Goal: Task Accomplishment & Management: Use online tool/utility

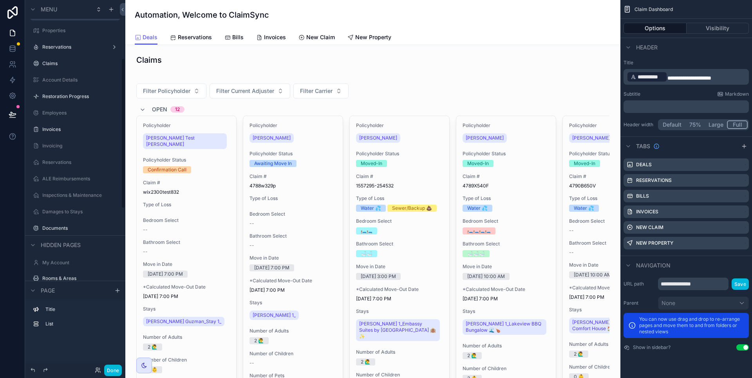
scroll to position [171, 0]
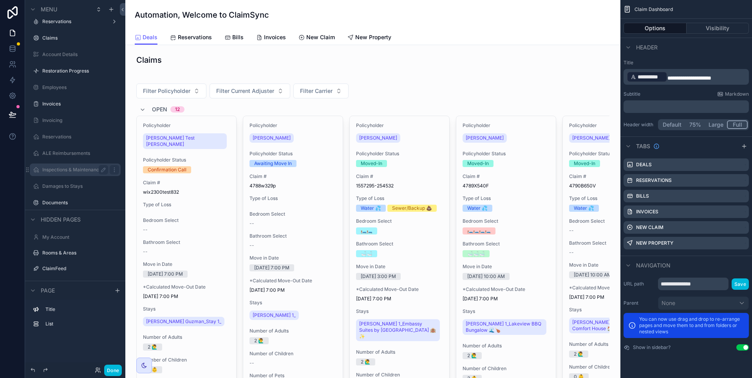
click at [71, 169] on label "Inspections & Maintenance" at bounding box center [73, 170] width 63 height 6
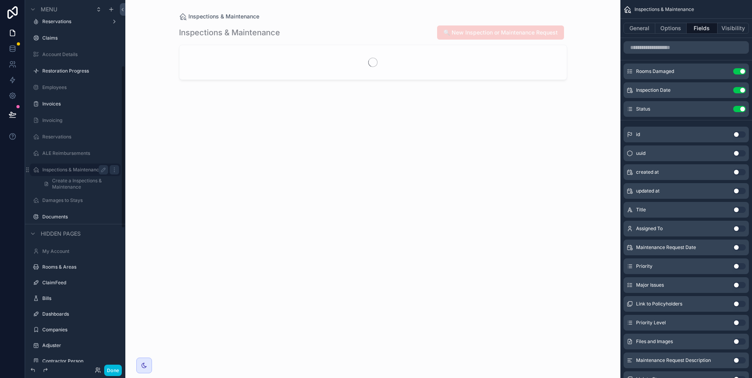
scroll to position [148, 0]
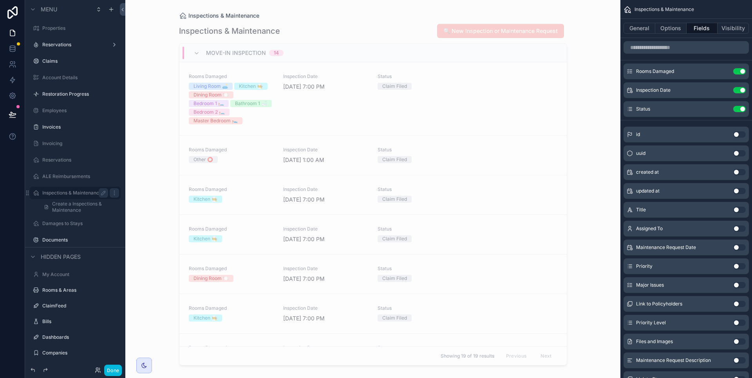
click at [453, 85] on div "scrollable content" at bounding box center [373, 184] width 401 height 368
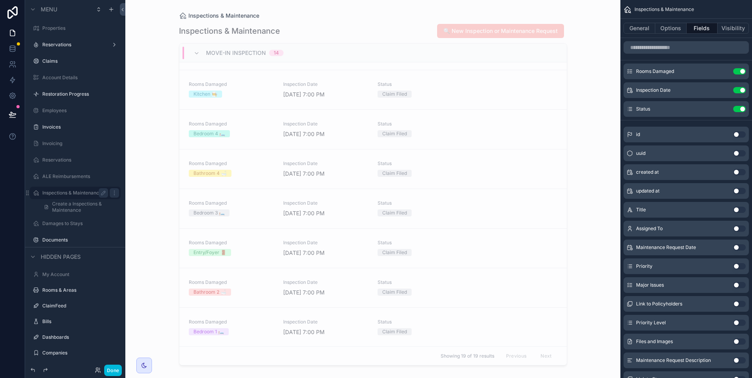
scroll to position [0, 0]
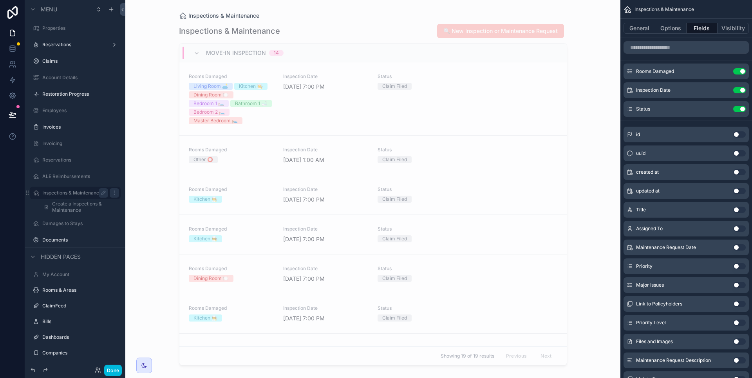
click at [380, 116] on div "Status Claim Filed" at bounding box center [420, 98] width 85 height 51
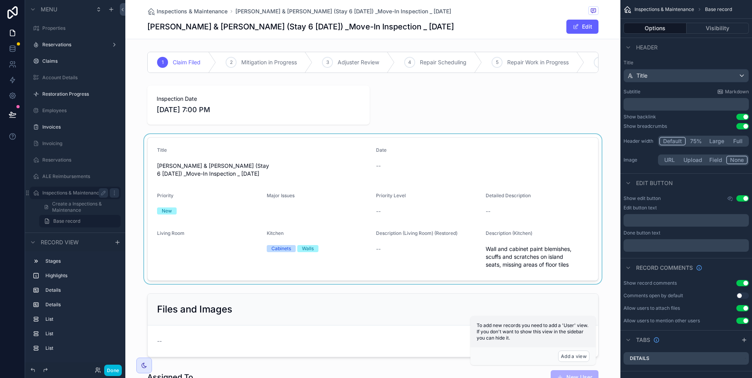
click at [473, 167] on div "scrollable content" at bounding box center [372, 209] width 495 height 150
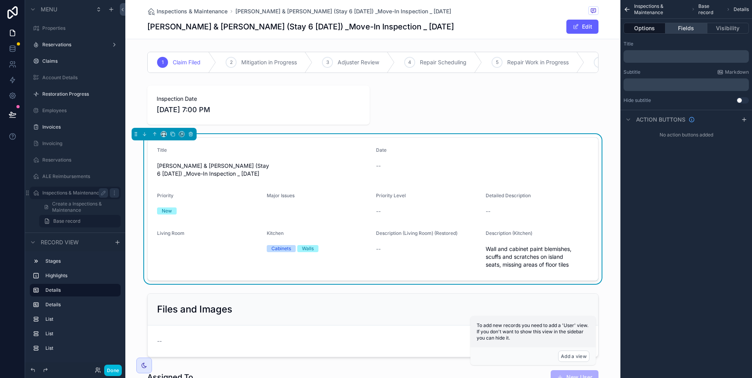
click at [677, 32] on button "Fields" at bounding box center [687, 28] width 42 height 11
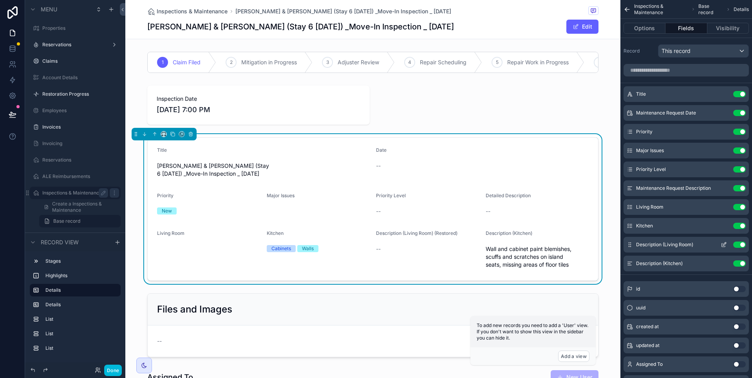
drag, startPoint x: 741, startPoint y: 262, endPoint x: 742, endPoint y: 246, distance: 15.7
click at [741, 262] on button "Use setting" at bounding box center [740, 263] width 13 height 6
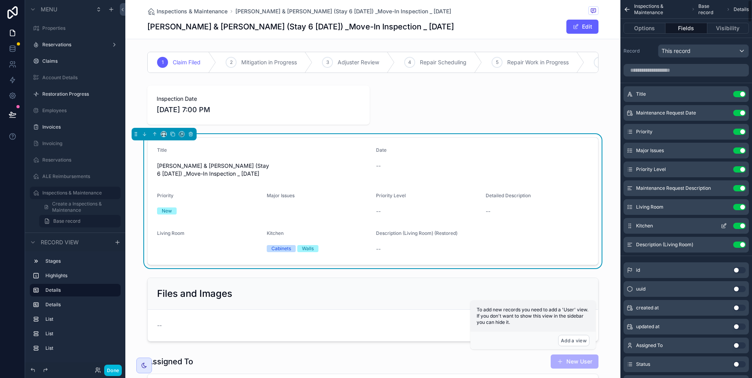
drag, startPoint x: 742, startPoint y: 246, endPoint x: 740, endPoint y: 229, distance: 17.7
click at [742, 246] on button "Use setting" at bounding box center [740, 244] width 13 height 6
drag, startPoint x: 739, startPoint y: 227, endPoint x: 739, endPoint y: 207, distance: 20.0
click at [739, 227] on button "Use setting" at bounding box center [740, 226] width 13 height 6
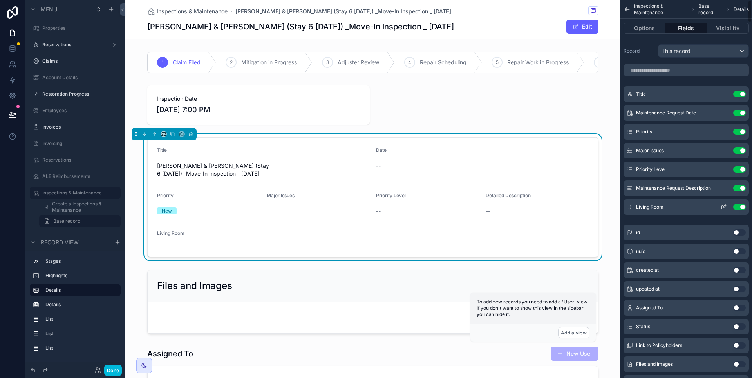
click at [739, 207] on button "Use setting" at bounding box center [740, 207] width 13 height 6
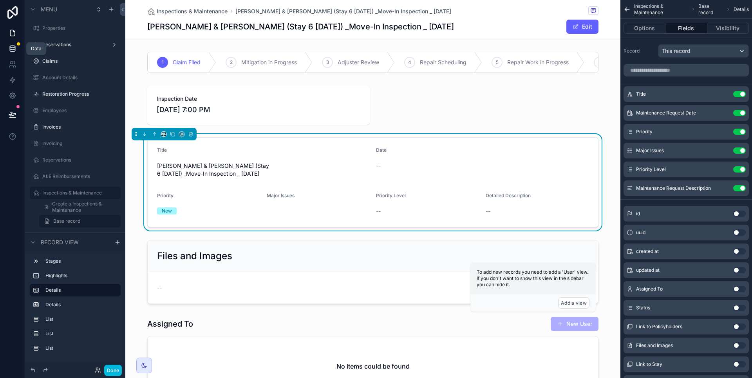
click at [14, 52] on icon at bounding box center [13, 49] width 8 height 8
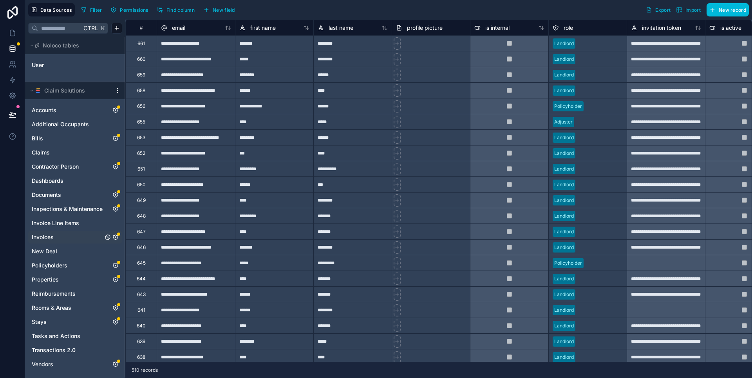
scroll to position [1, 0]
click at [65, 210] on span "Inspections & Maintenance" at bounding box center [67, 208] width 71 height 8
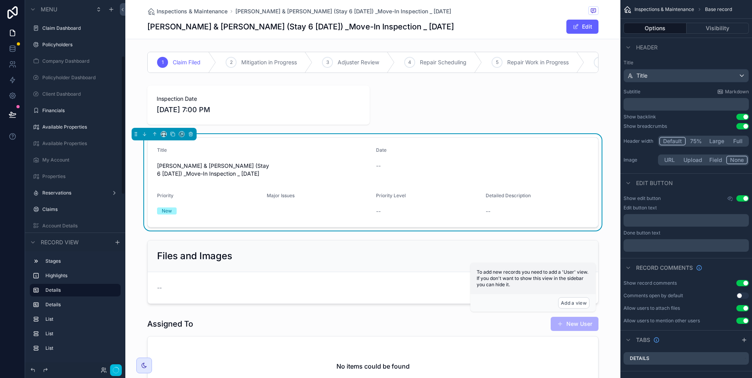
scroll to position [148, 0]
click at [76, 194] on label "Inspections & Maintenance" at bounding box center [73, 193] width 63 height 6
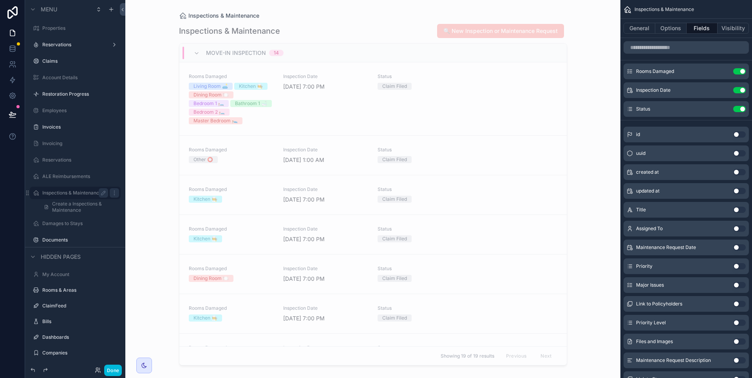
click at [305, 110] on div "Inspection Date [DATE] 7:00 PM" at bounding box center [325, 98] width 85 height 51
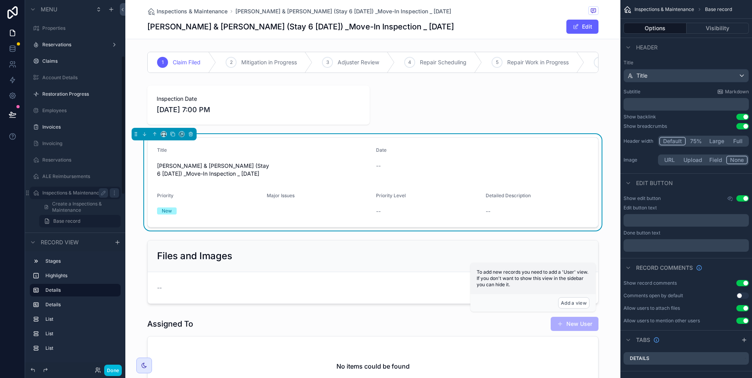
click at [71, 190] on label "Inspections & Maintenance" at bounding box center [73, 193] width 63 height 6
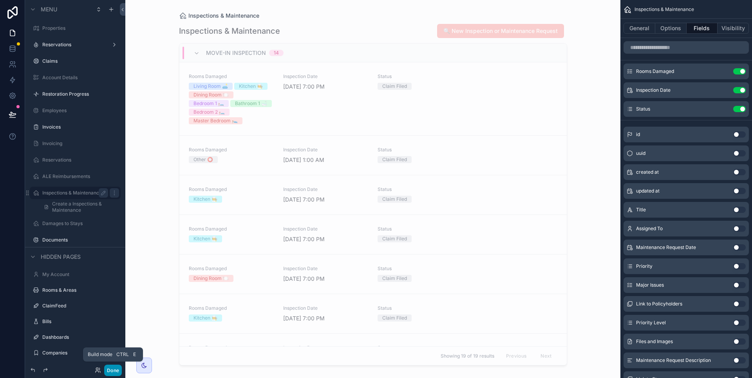
click at [111, 367] on button "Done" at bounding box center [113, 369] width 18 height 11
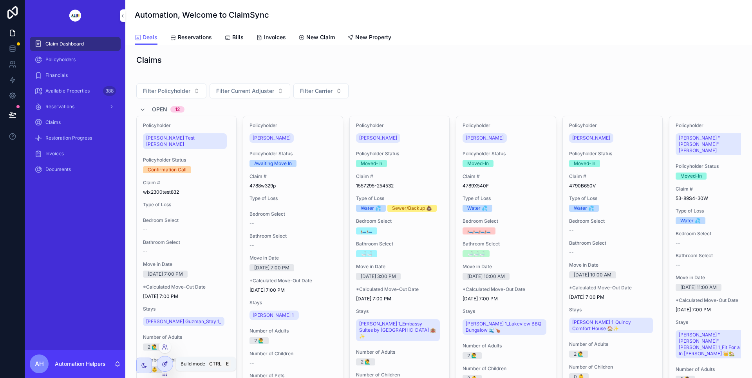
click at [167, 363] on icon at bounding box center [165, 364] width 6 height 6
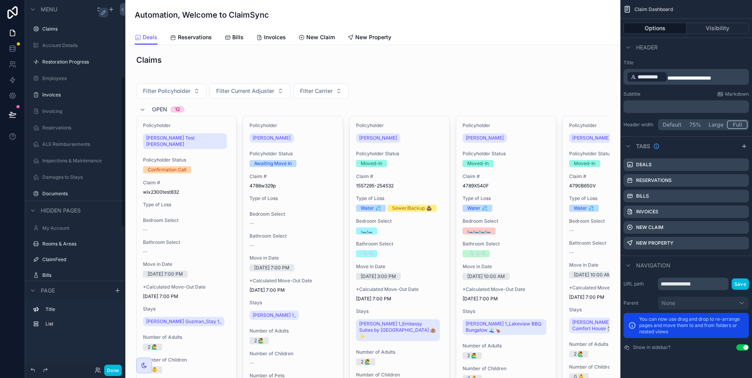
scroll to position [187, 0]
click at [66, 154] on label "Inspections & Maintenance" at bounding box center [73, 154] width 63 height 6
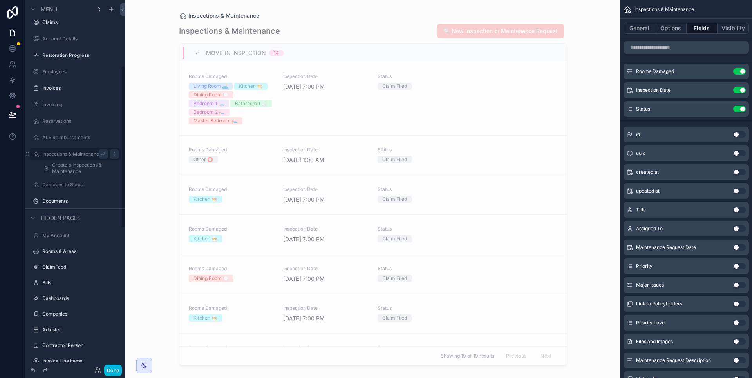
scroll to position [148, 0]
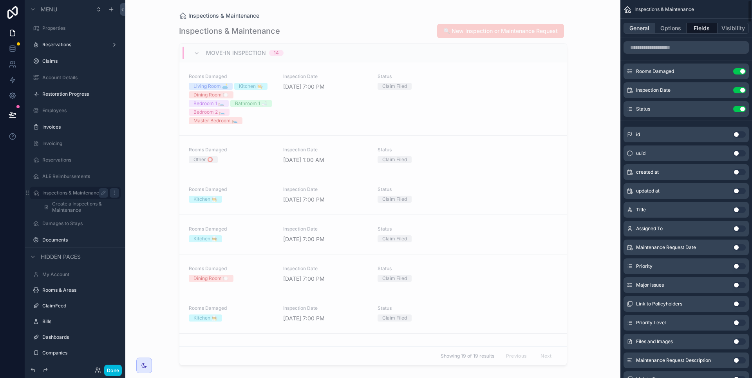
click at [647, 23] on button "General" at bounding box center [640, 28] width 32 height 11
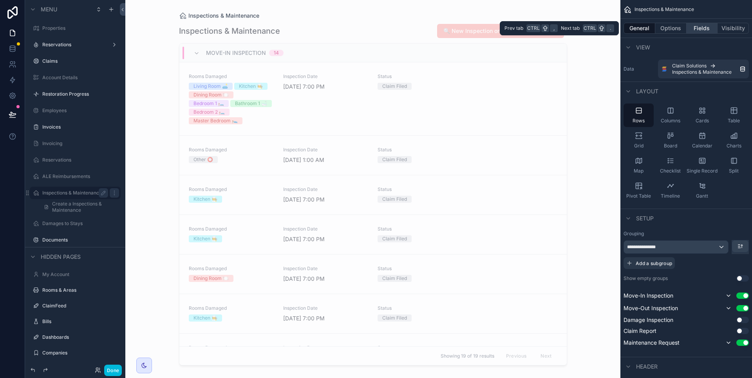
click at [701, 31] on button "Fields" at bounding box center [702, 28] width 31 height 11
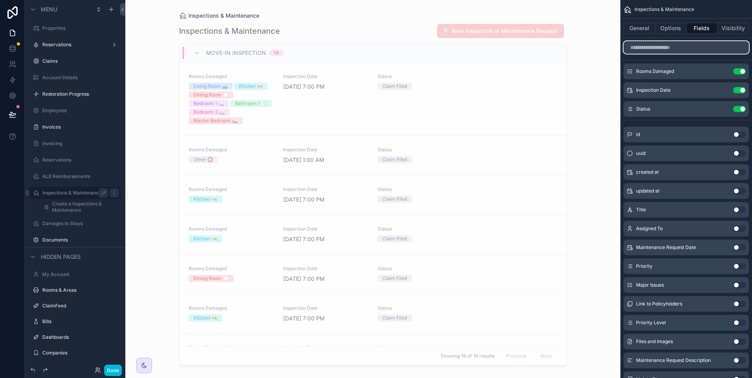
click at [656, 49] on input "scrollable content" at bounding box center [686, 47] width 125 height 13
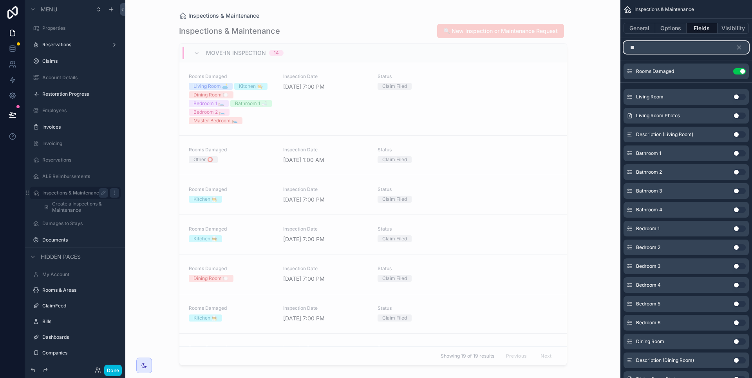
type input "*"
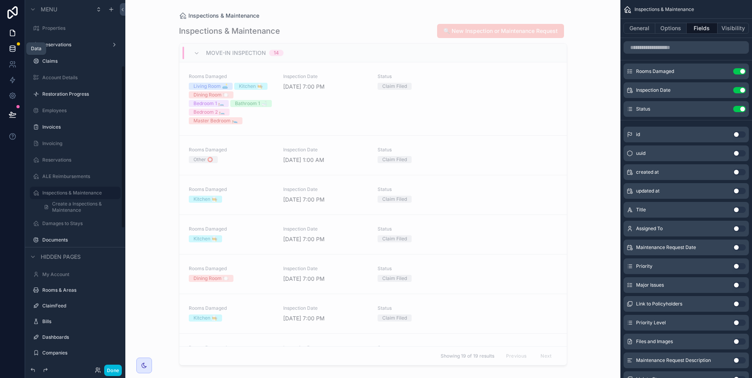
click at [13, 48] on icon at bounding box center [12, 47] width 5 height 2
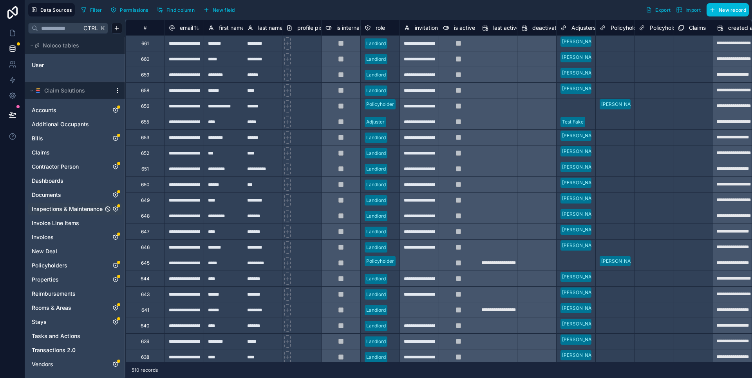
click at [61, 211] on span "Inspections & Maintenance" at bounding box center [67, 209] width 71 height 8
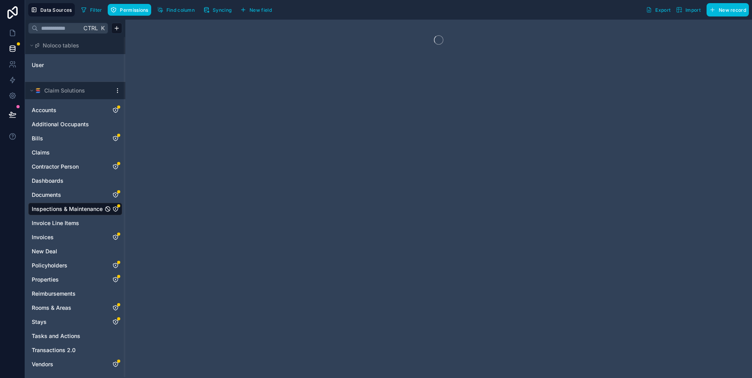
click at [217, 9] on span "Syncing" at bounding box center [222, 10] width 19 height 6
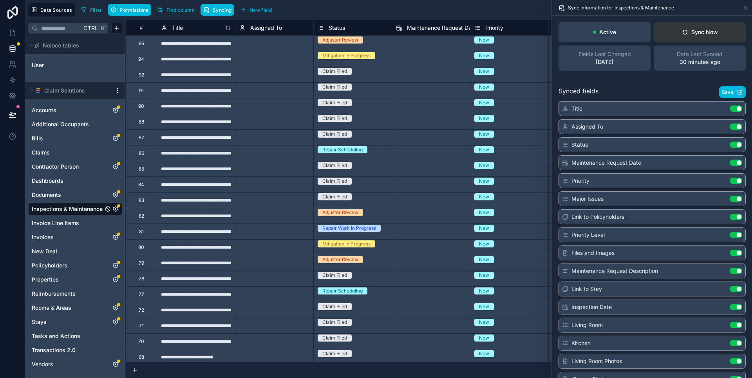
click at [696, 36] on button "Sync Now" at bounding box center [700, 32] width 92 height 20
click at [16, 31] on icon at bounding box center [13, 33] width 8 height 8
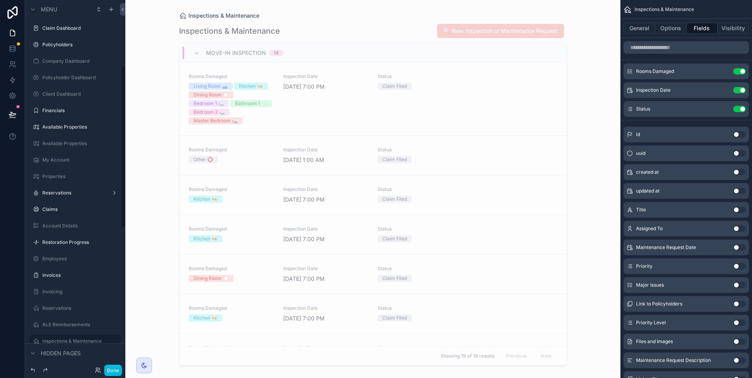
scroll to position [148, 0]
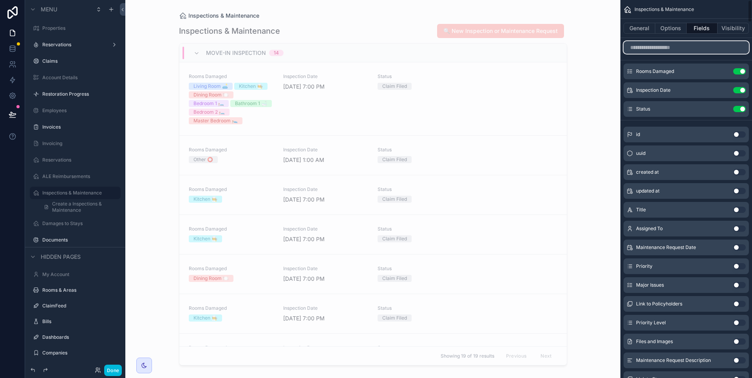
click at [659, 50] on input "scrollable content" at bounding box center [686, 47] width 125 height 13
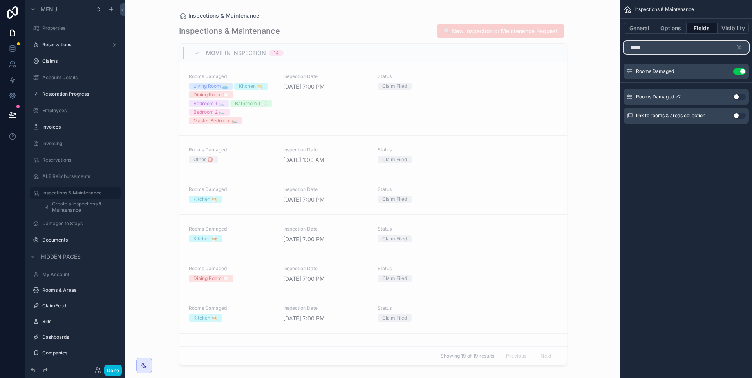
type input "*****"
click at [739, 95] on button "Use setting" at bounding box center [740, 97] width 13 height 6
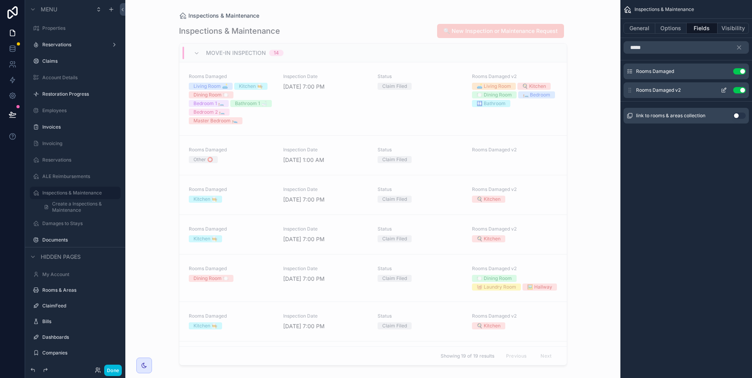
click at [741, 91] on button "Use setting" at bounding box center [740, 90] width 13 height 6
